Goal: Information Seeking & Learning: Learn about a topic

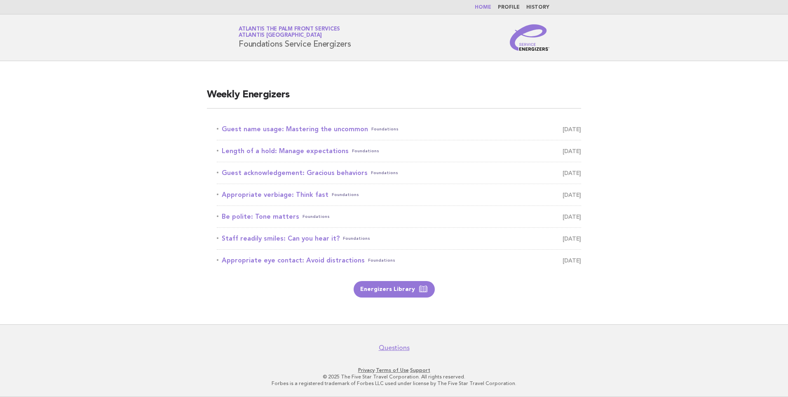
click at [302, 130] on link "Guest name usage: Mastering the uncommon Foundations September 16" at bounding box center [399, 129] width 365 height 12
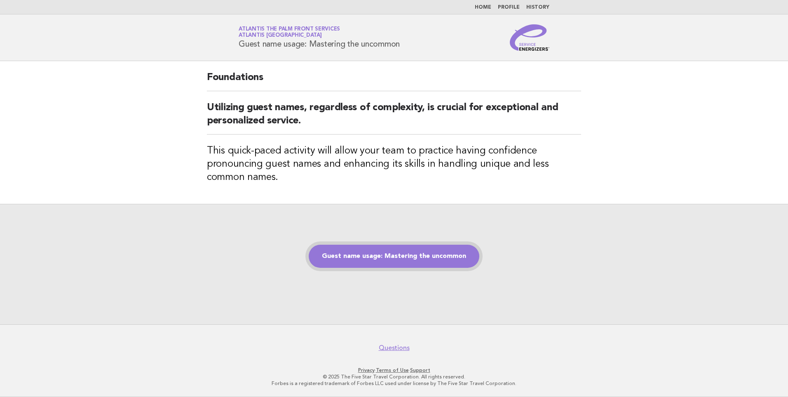
click at [388, 253] on link "Guest name usage: Mastering the uncommon" at bounding box center [394, 256] width 171 height 23
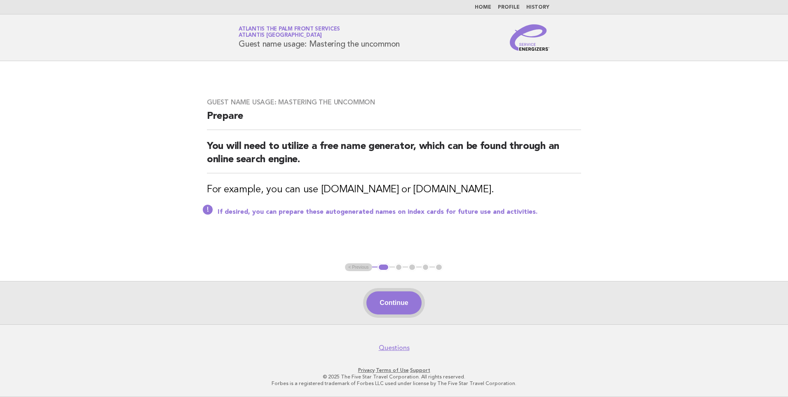
click at [391, 306] on button "Continue" at bounding box center [394, 302] width 55 height 23
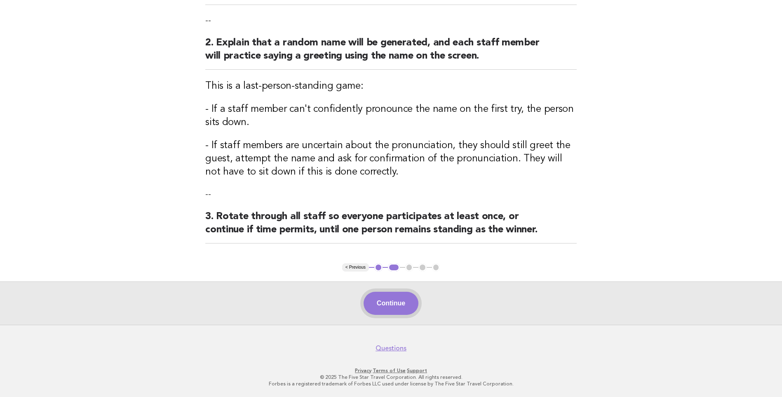
click at [402, 299] on button "Continue" at bounding box center [391, 303] width 55 height 23
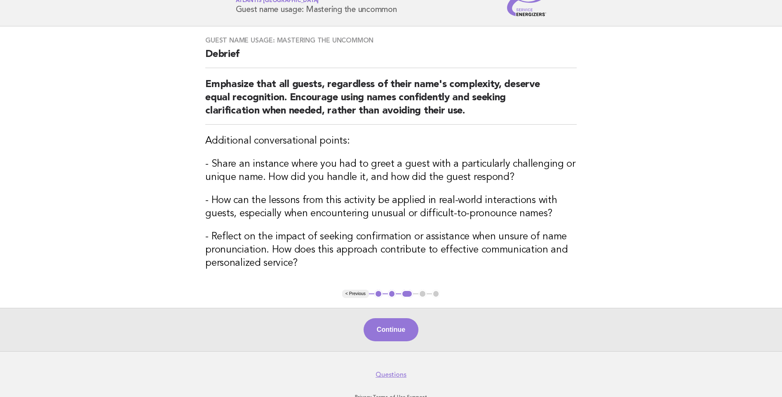
scroll to position [61, 0]
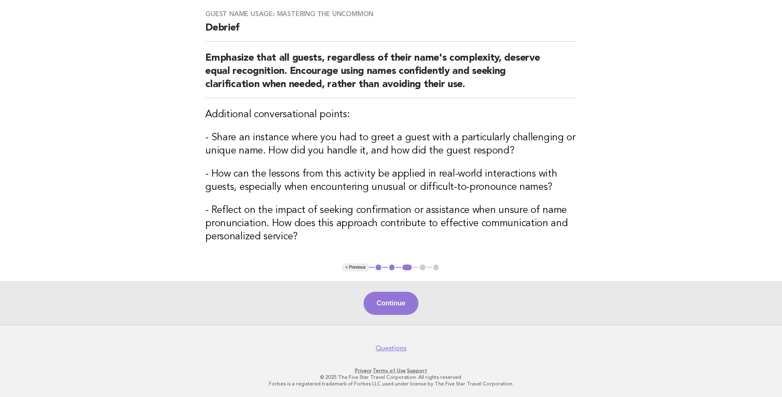
click at [380, 286] on div "Continue" at bounding box center [391, 302] width 782 height 43
click at [381, 292] on button "Continue" at bounding box center [391, 303] width 55 height 23
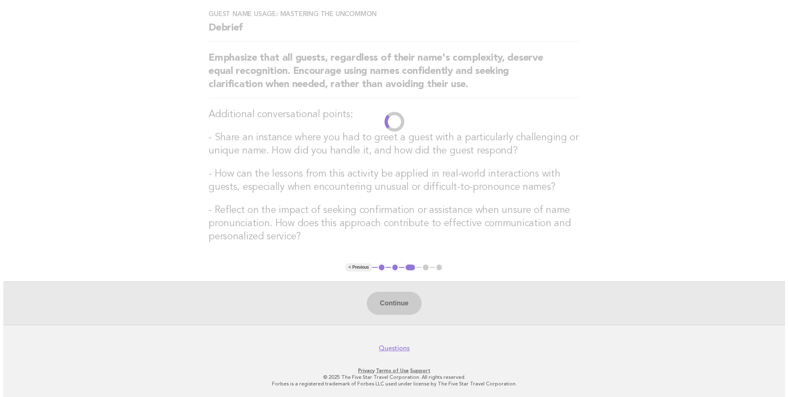
scroll to position [0, 0]
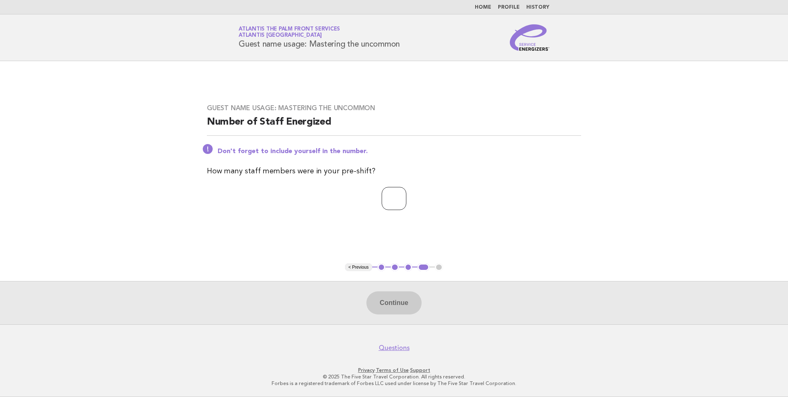
click at [398, 198] on input "number" at bounding box center [394, 198] width 25 height 23
type input "*"
click at [399, 301] on button "Continue" at bounding box center [394, 302] width 55 height 23
